Goal: Task Accomplishment & Management: Use online tool/utility

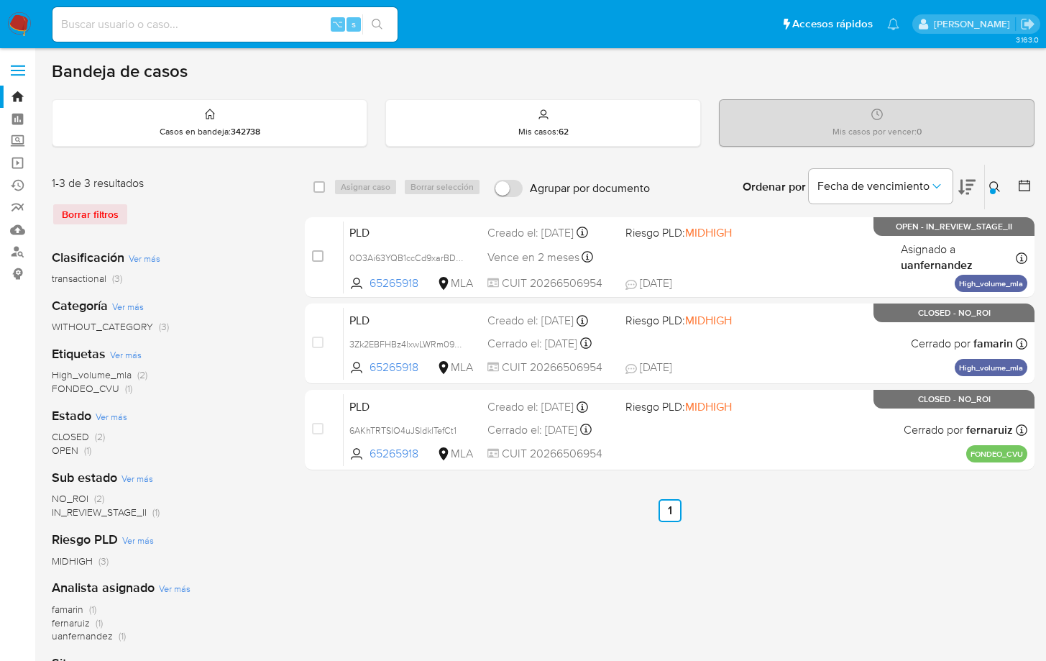
click at [992, 183] on icon at bounding box center [995, 187] width 12 height 12
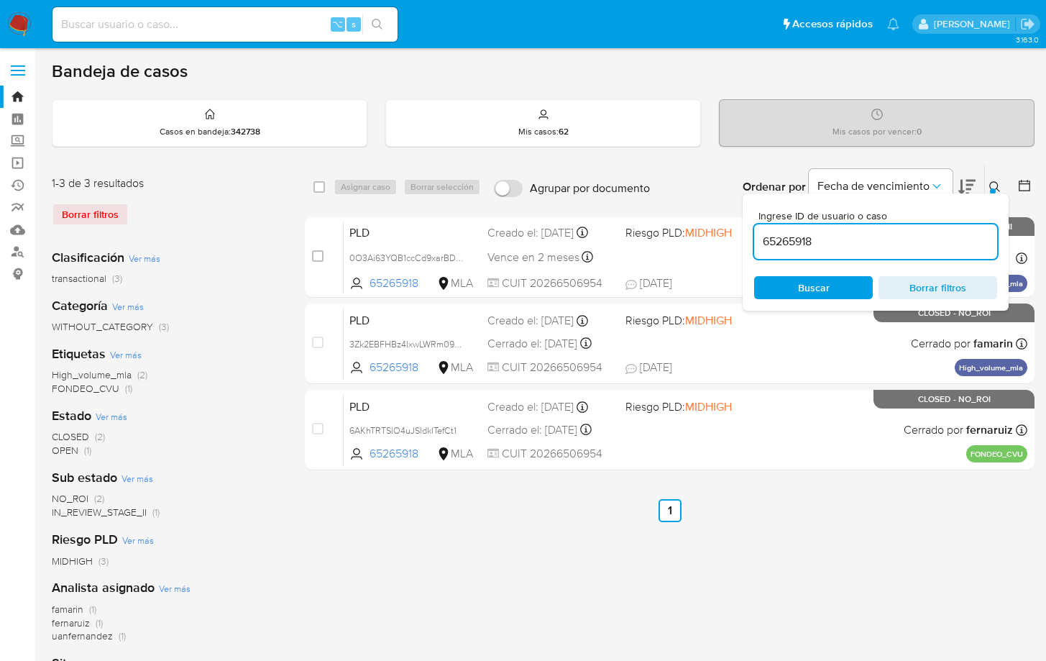
click at [930, 240] on input "65265918" at bounding box center [875, 241] width 243 height 19
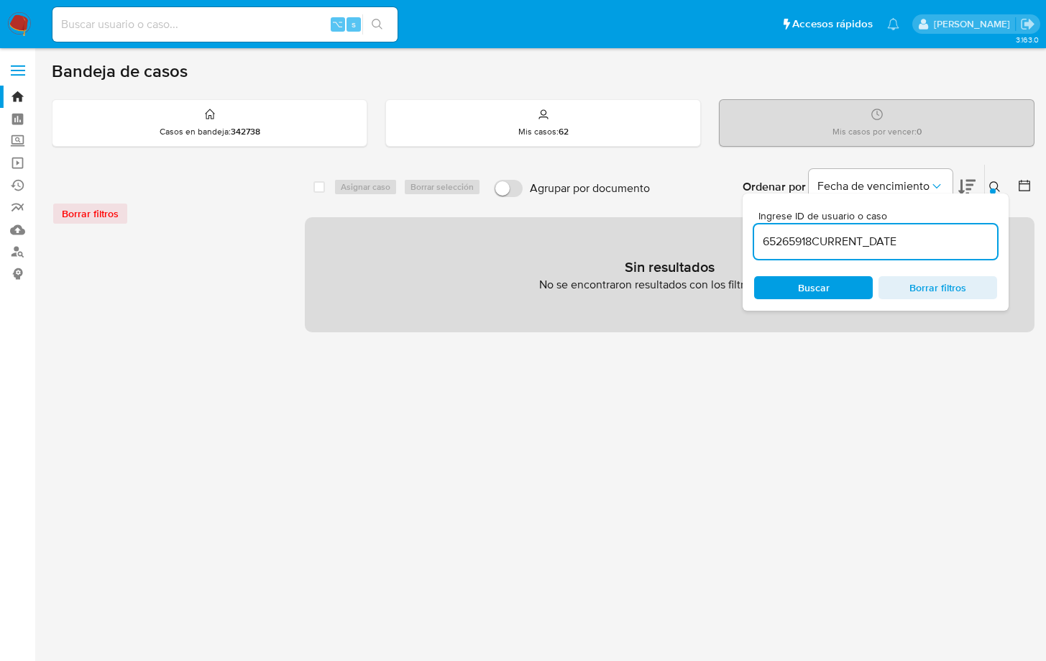
drag, startPoint x: 888, startPoint y: 239, endPoint x: 755, endPoint y: 234, distance: 133.1
click at [756, 234] on input "65265918CURRENT_DATE" at bounding box center [875, 241] width 243 height 19
paste input "287719001"
type input "287719001"
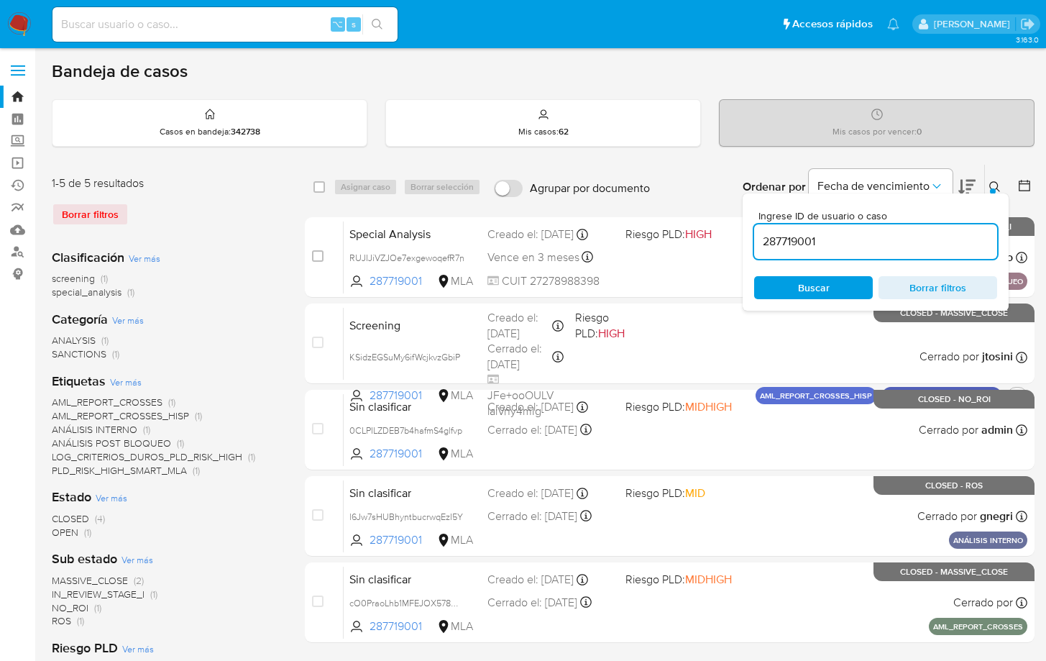
click at [992, 188] on div at bounding box center [993, 191] width 6 height 6
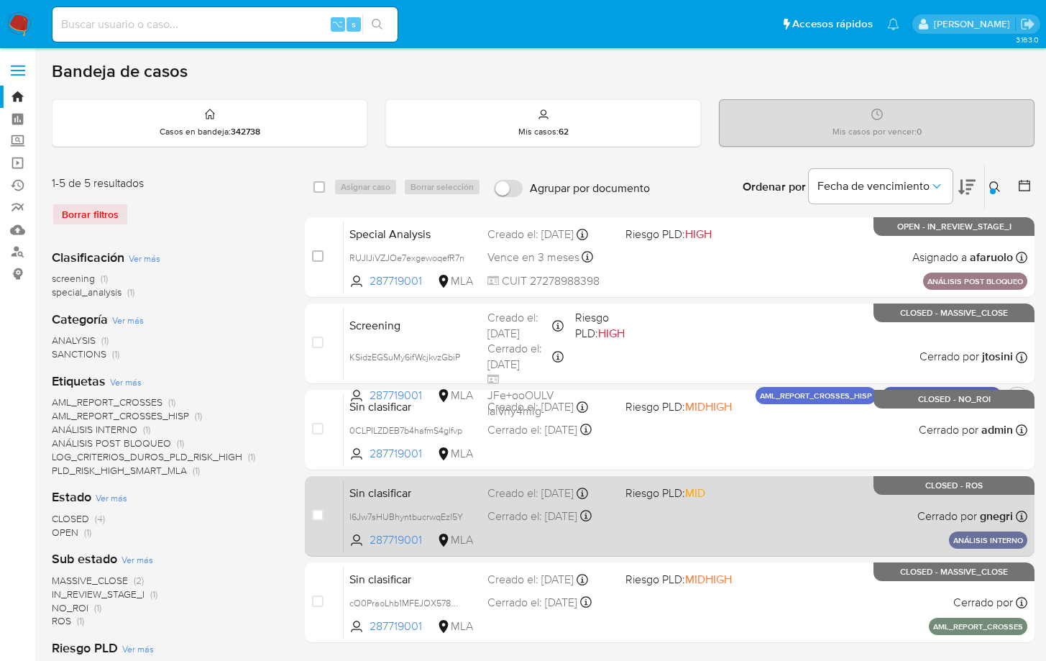
click at [824, 507] on div "Sin clasificar l6Jw7sHUBhyntbucrwqEzI5Y 287719001 MLA Riesgo PLD: MID Creado el…" at bounding box center [686, 515] width 684 height 73
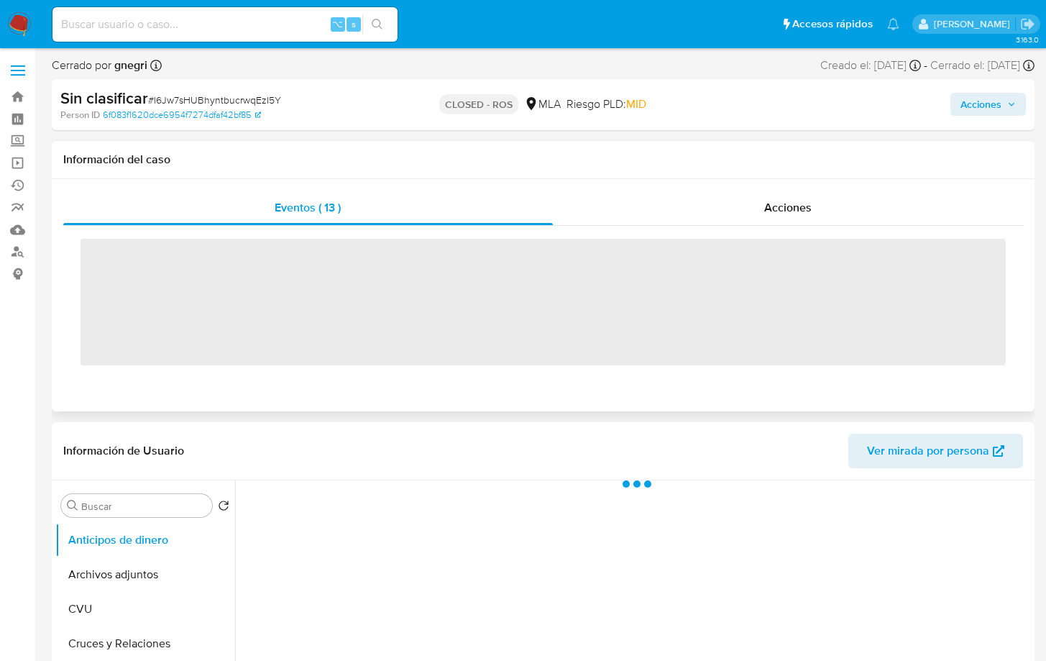
select select "10"
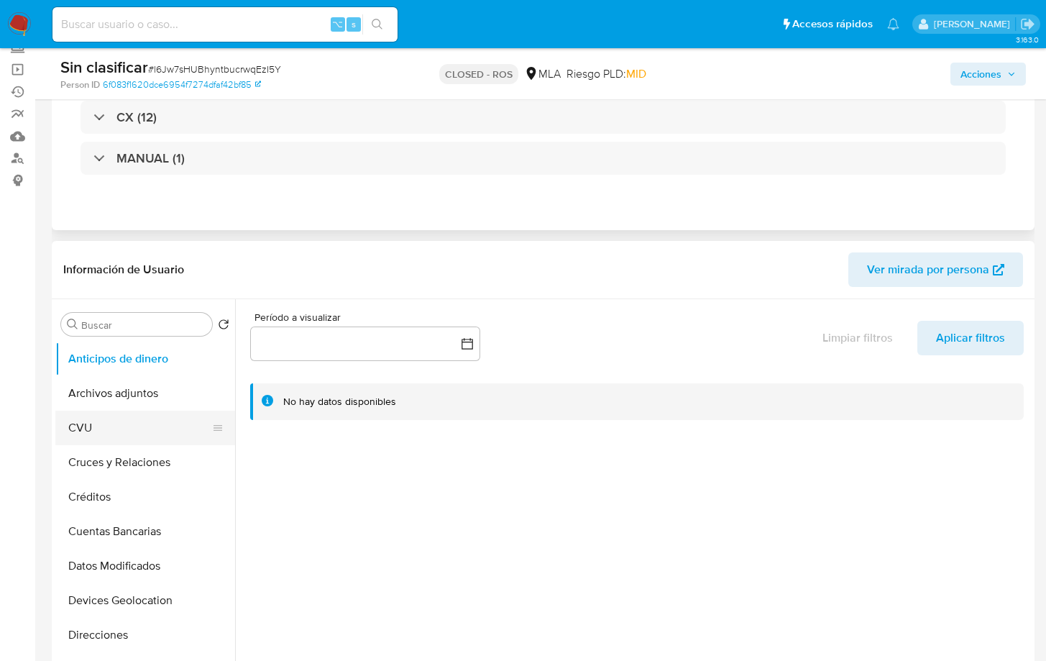
scroll to position [142, 0]
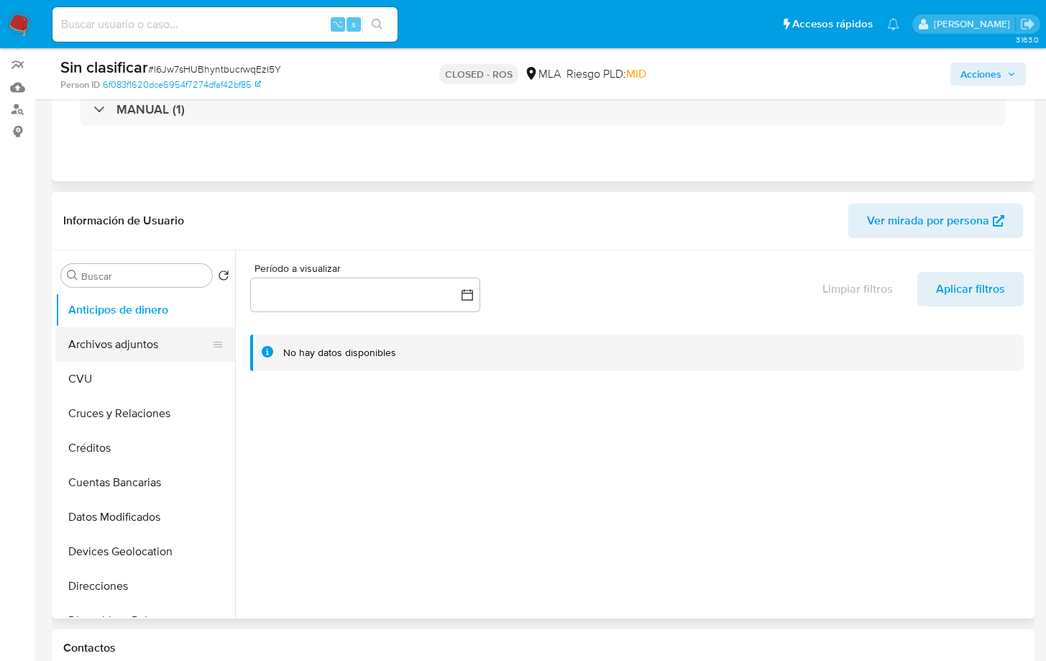
click at [127, 348] on button "Archivos adjuntos" at bounding box center [139, 344] width 168 height 35
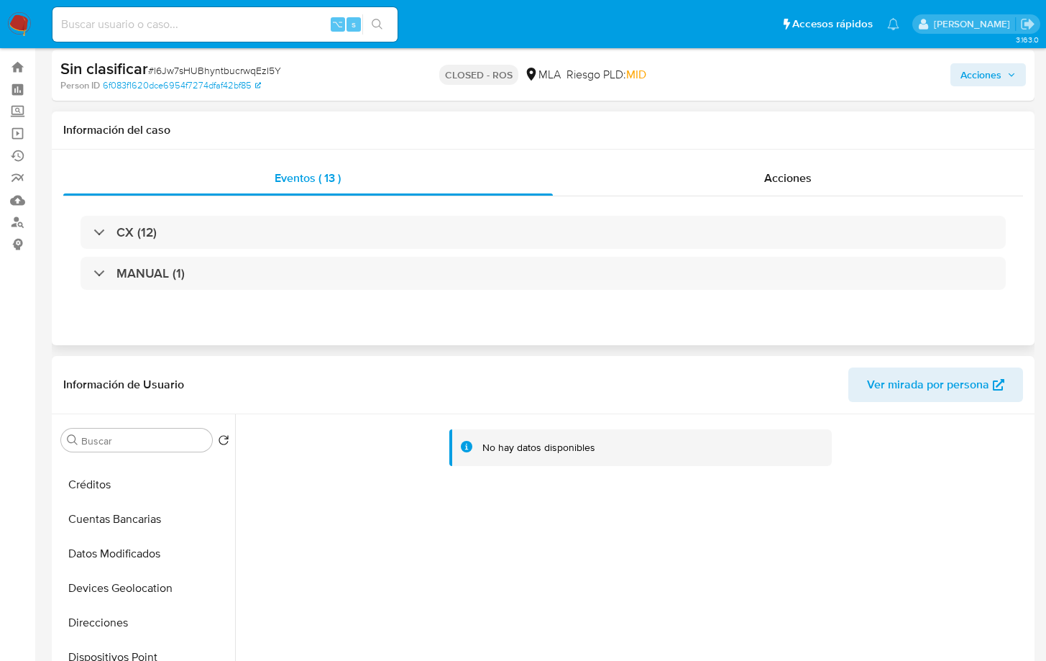
scroll to position [0, 0]
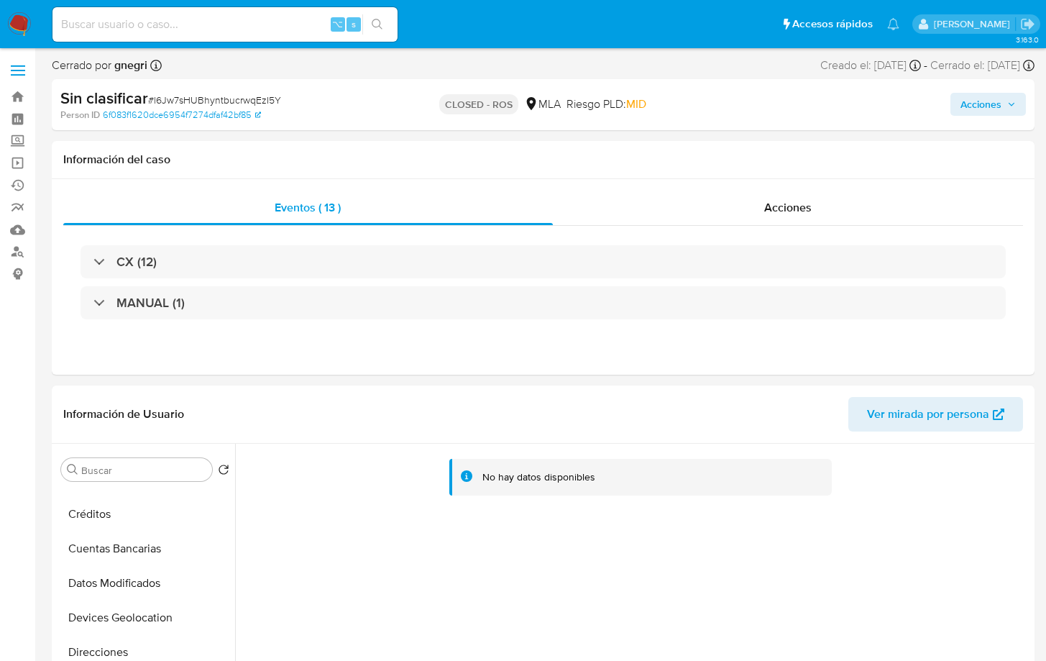
click at [975, 109] on span "Acciones" at bounding box center [980, 104] width 41 height 23
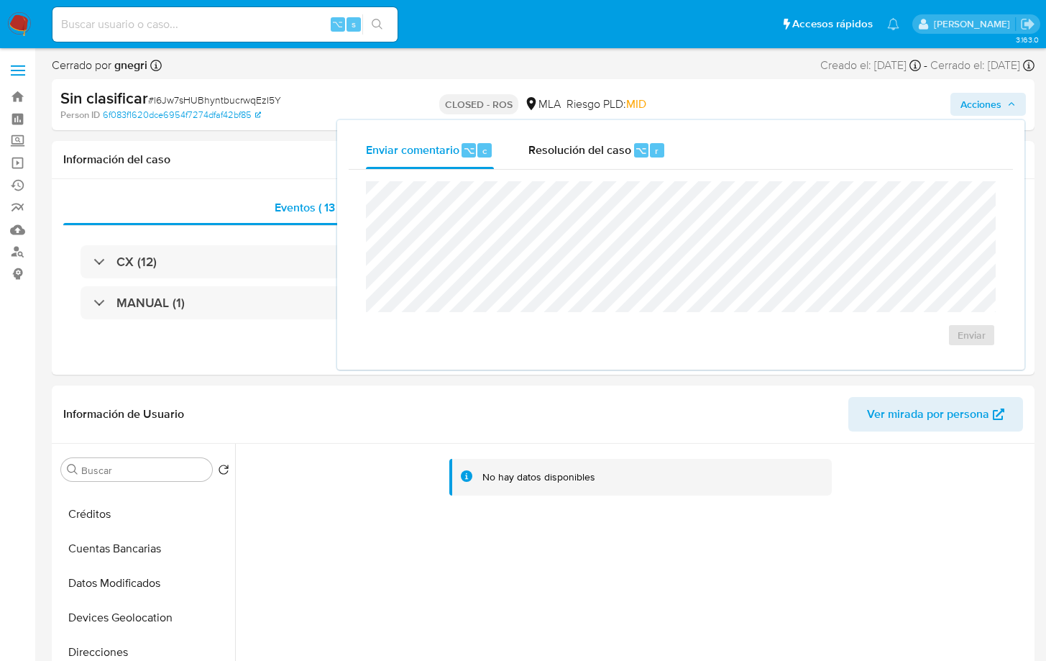
click at [964, 102] on span "Acciones" at bounding box center [980, 104] width 41 height 23
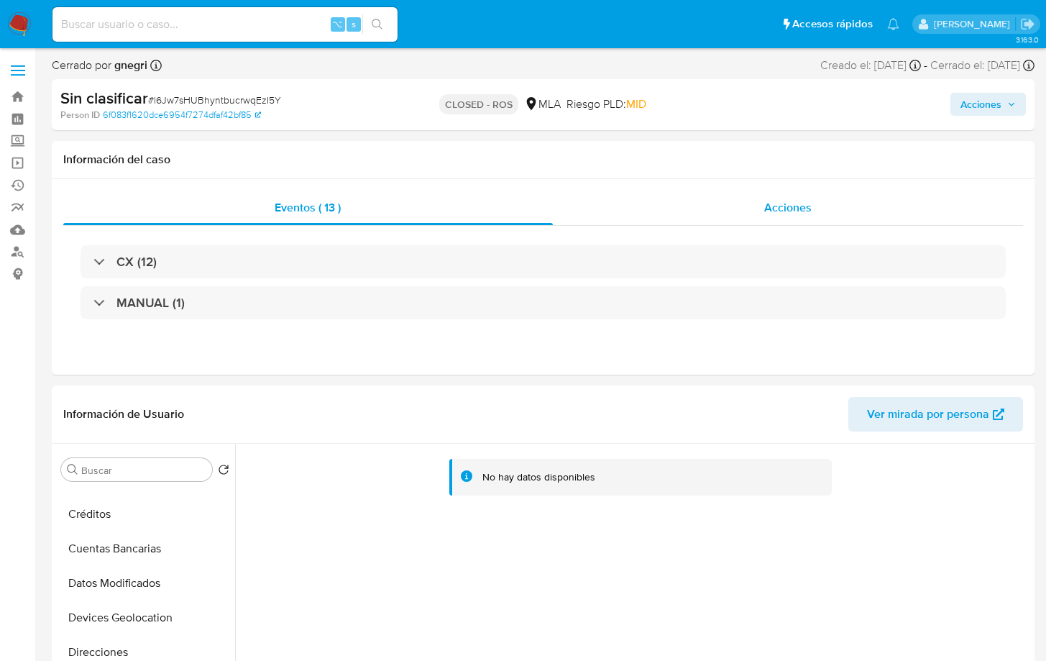
click at [812, 208] on div "Acciones" at bounding box center [788, 207] width 471 height 35
